Goal: Obtain resource: Obtain resource

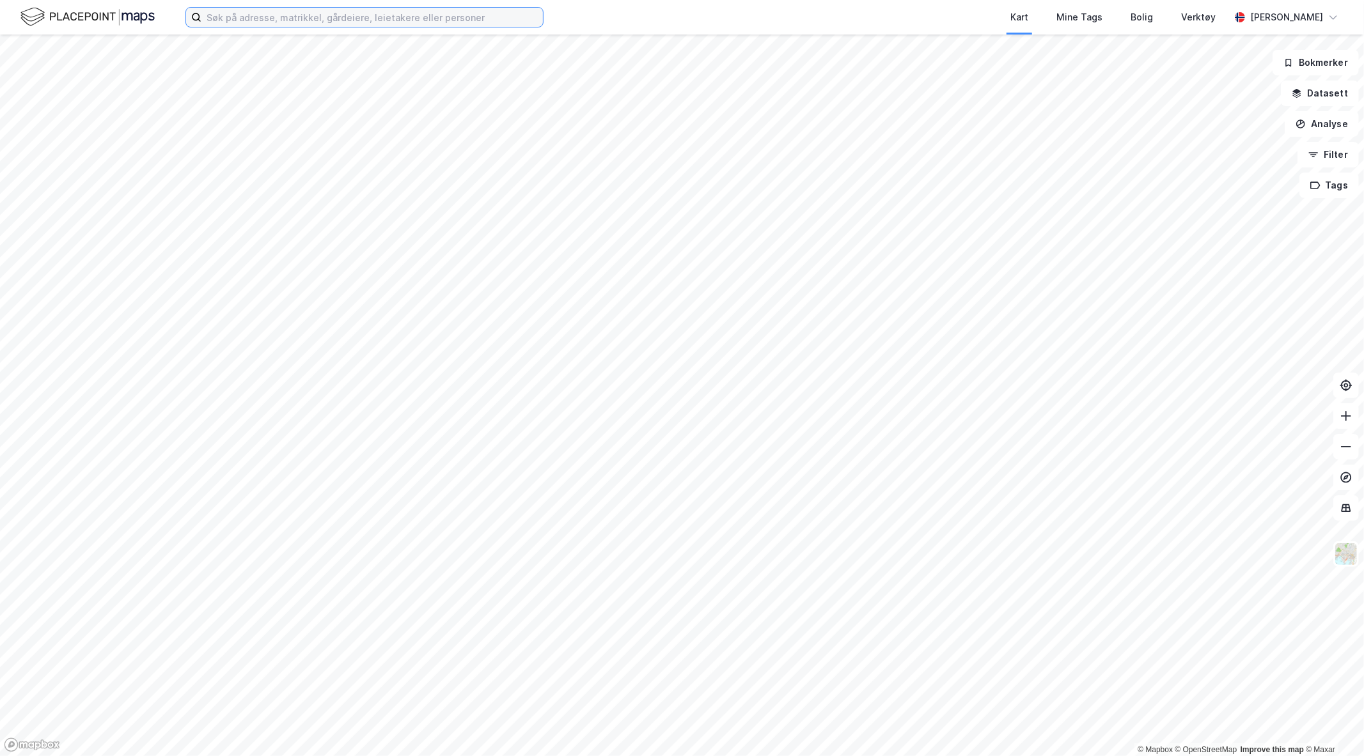
click at [276, 19] on input at bounding box center [371, 17] width 341 height 19
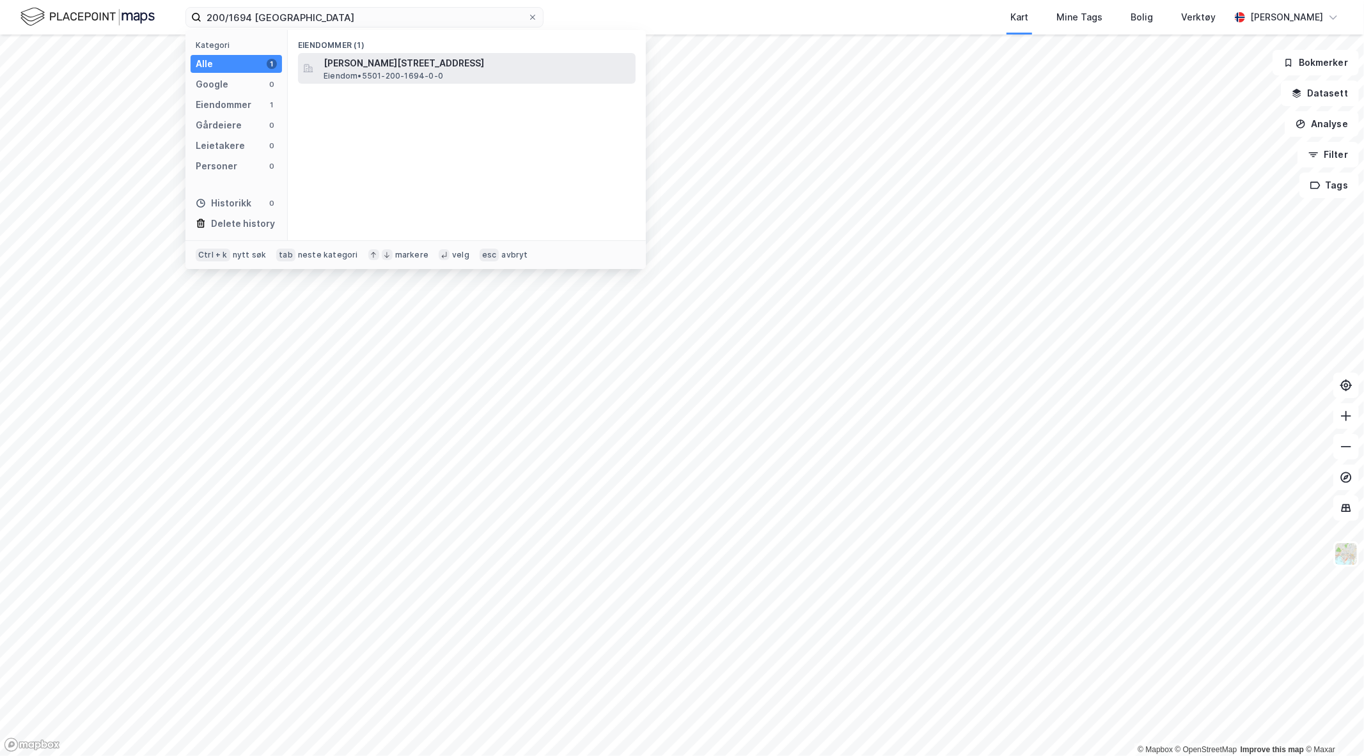
click at [412, 71] on span "Eiendom • 5501-200-1694-0-0" at bounding box center [384, 76] width 120 height 10
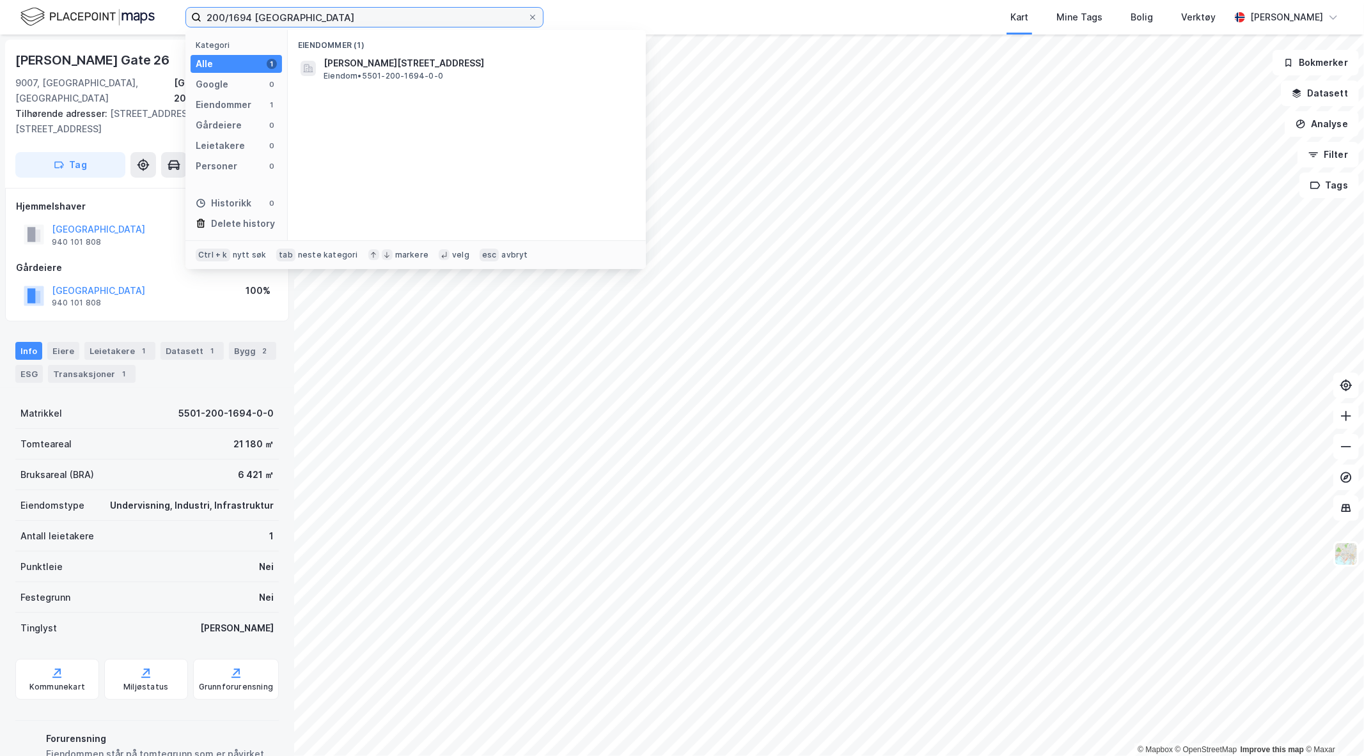
click at [246, 17] on input "200/1694 [GEOGRAPHIC_DATA]" at bounding box center [364, 17] width 326 height 19
type input "200/2347 [GEOGRAPHIC_DATA]"
click at [382, 62] on span "5501-200-2347-0-0" at bounding box center [372, 63] width 96 height 15
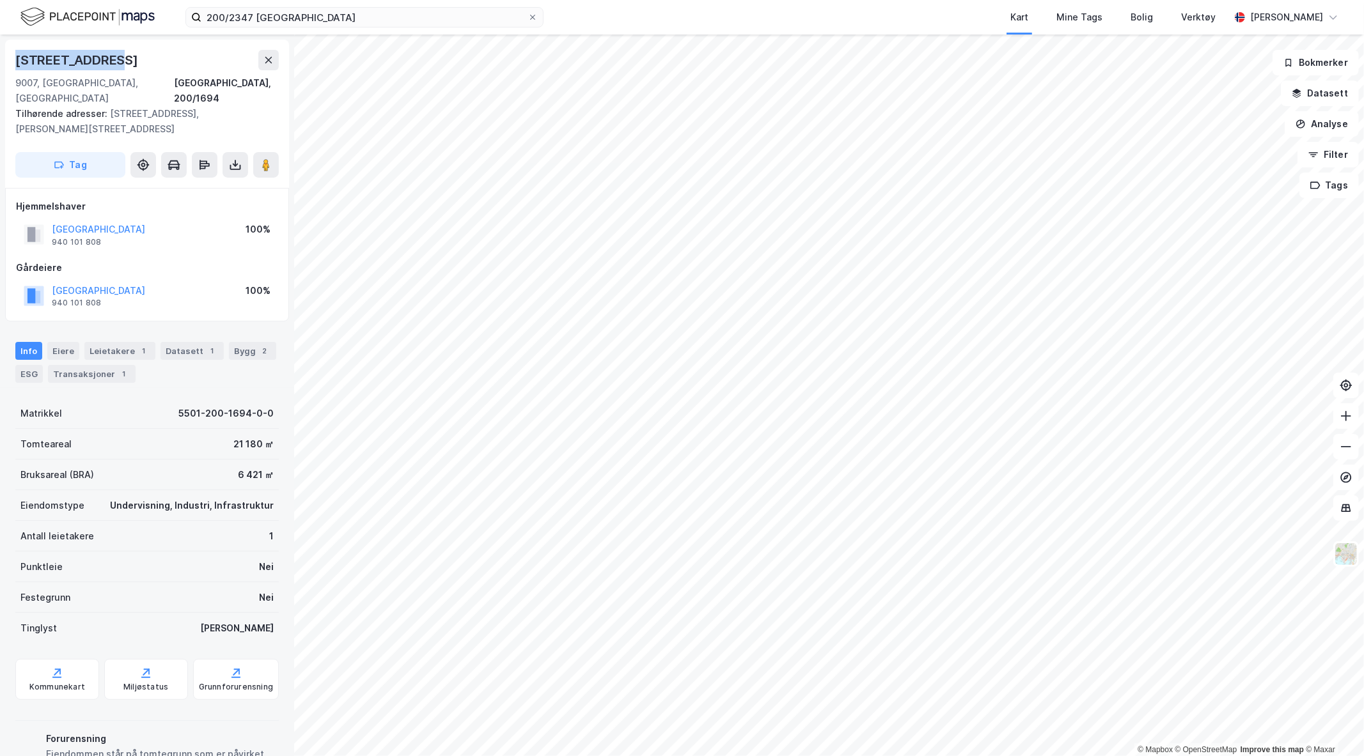
drag, startPoint x: 137, startPoint y: 72, endPoint x: 0, endPoint y: 60, distance: 138.0
click at [0, 60] on div "[STREET_ADDRESS], 200/1694 Tilhørende adresser: [STREET_ADDRESS], [PERSON_NAME]…" at bounding box center [147, 396] width 294 height 722
copy div "[STREET_ADDRESS]"
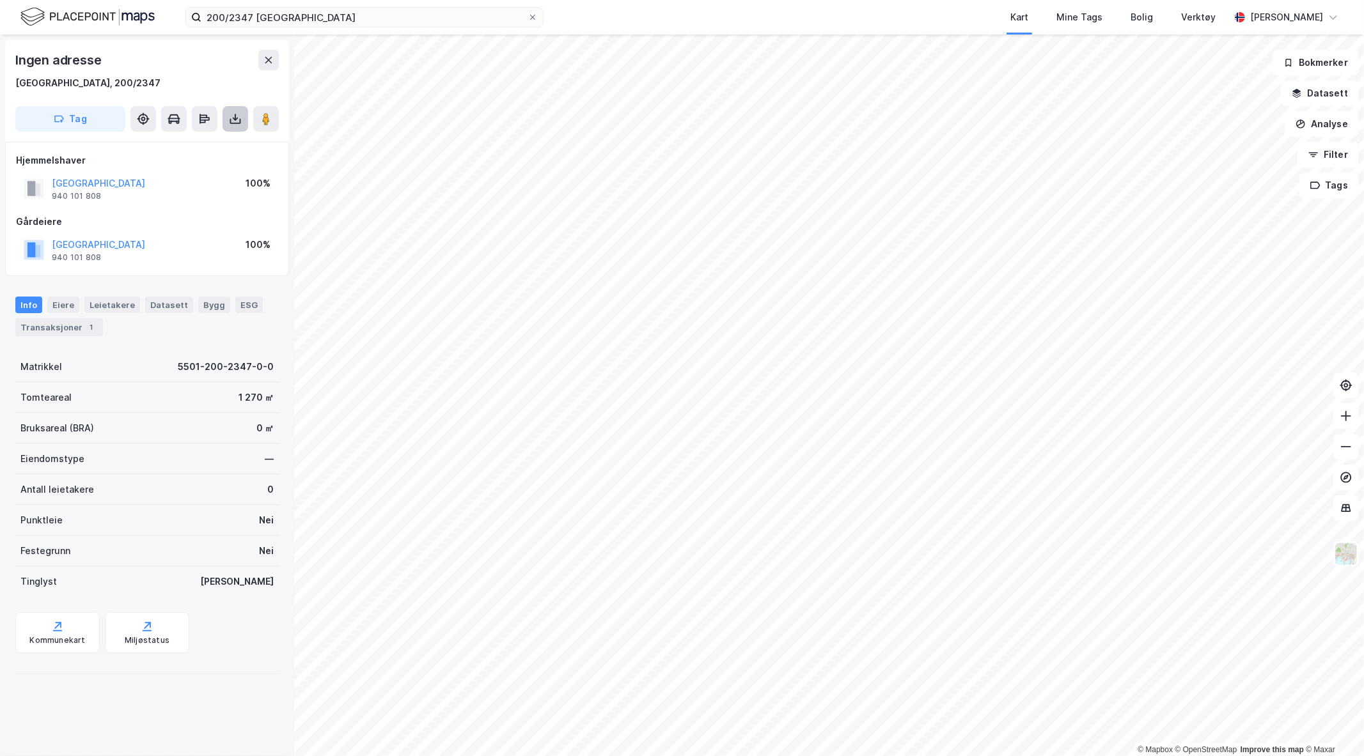
click at [235, 124] on icon at bounding box center [235, 119] width 13 height 13
click at [203, 150] on div "Last ned grunnbok" at bounding box center [180, 144] width 136 height 20
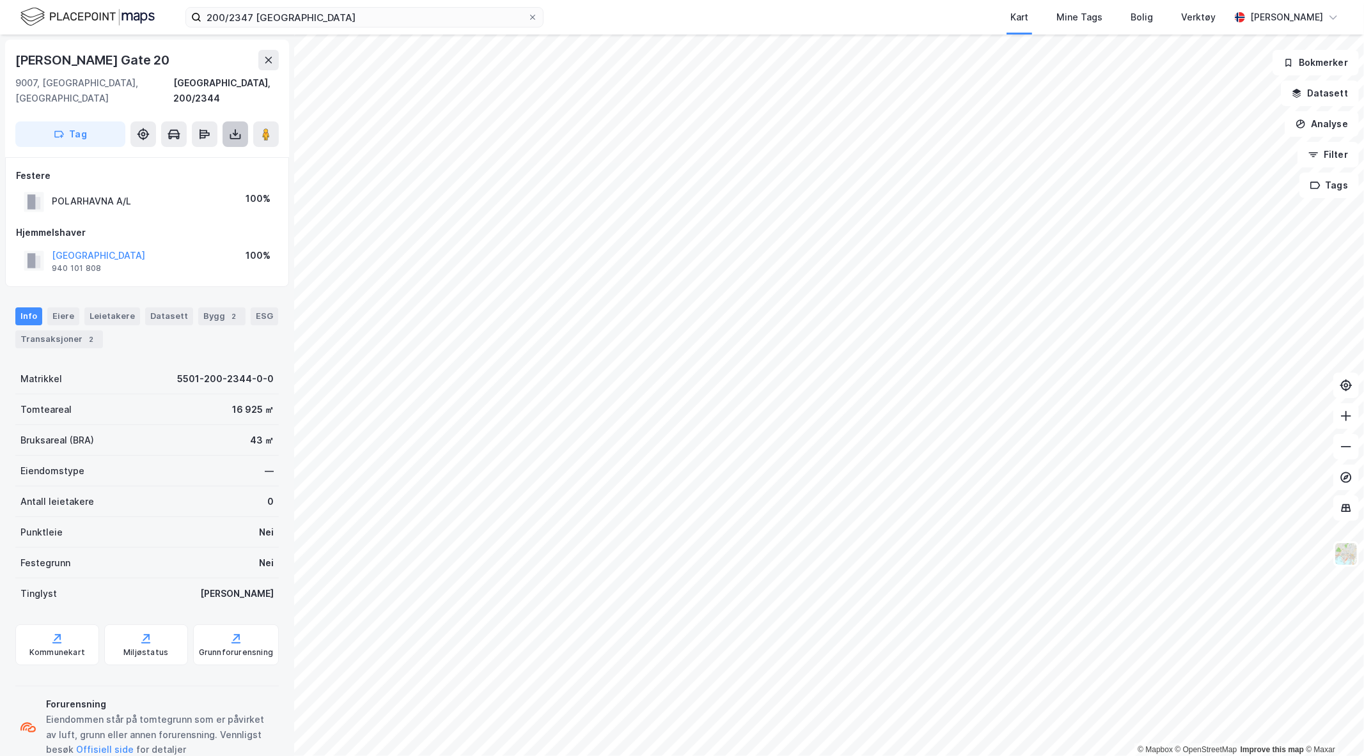
click at [231, 125] on button at bounding box center [236, 134] width 26 height 26
click at [160, 155] on div "Last ned grunnbok" at bounding box center [172, 160] width 74 height 10
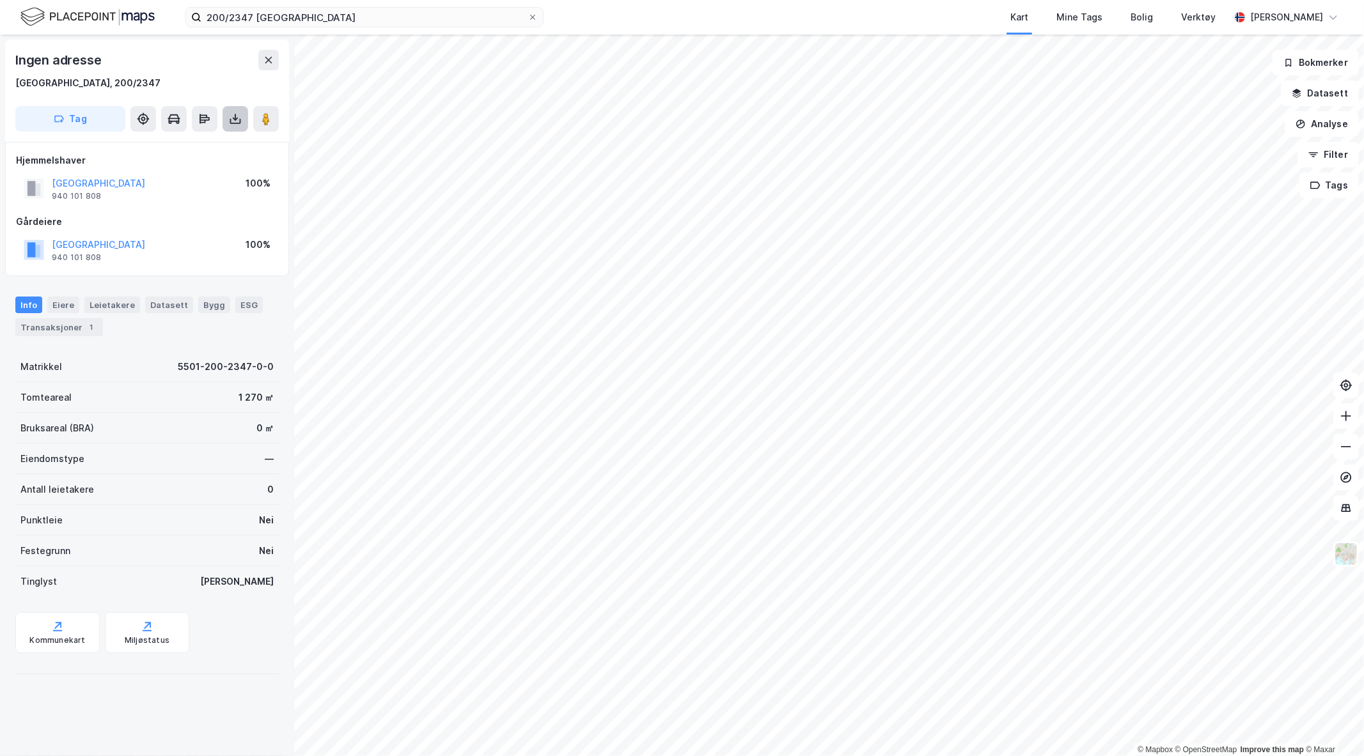
click at [230, 113] on icon at bounding box center [235, 119] width 13 height 13
click at [196, 141] on div "Last ned grunnbok" at bounding box center [172, 144] width 74 height 10
